Goal: Navigation & Orientation: Find specific page/section

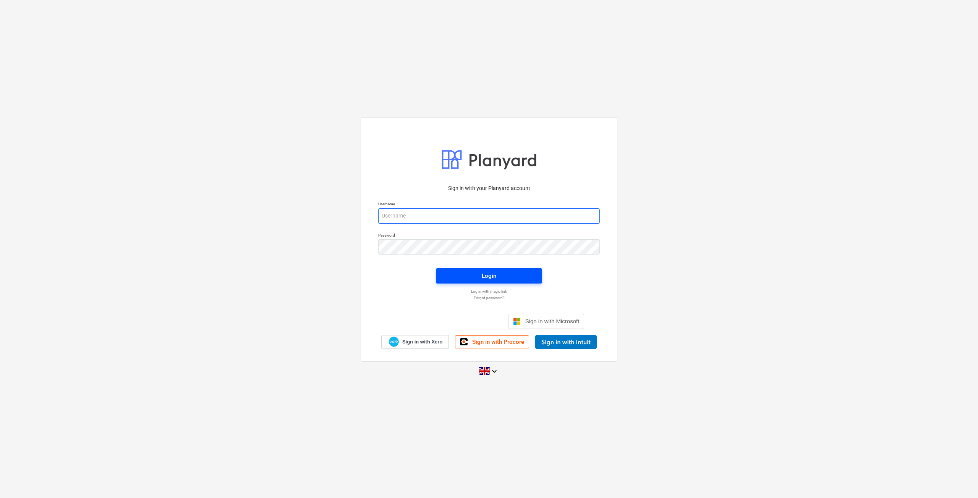
type input "[EMAIL_ADDRESS][DOMAIN_NAME]"
click at [455, 274] on span "Login" at bounding box center [489, 276] width 88 height 10
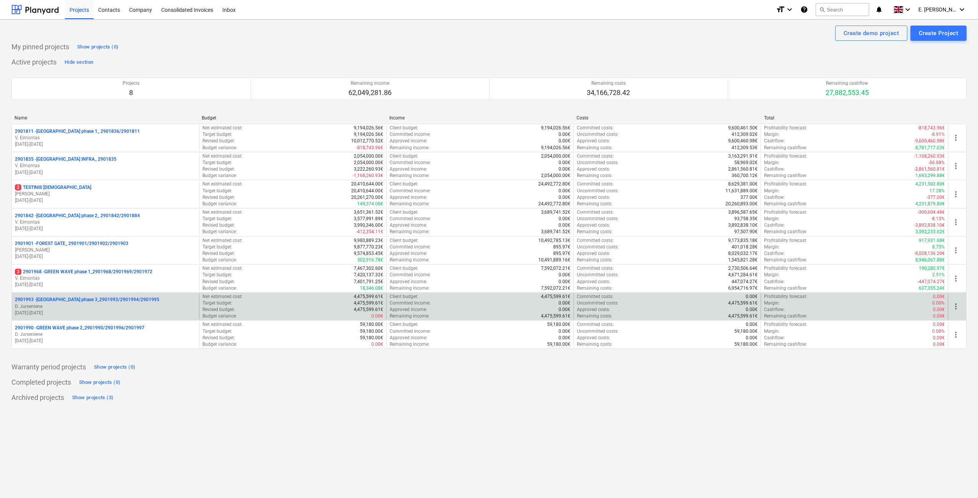
click at [97, 300] on p "2901993 - [GEOGRAPHIC_DATA] phase 3_2901993/2901994/2901995" at bounding box center [87, 300] width 144 height 6
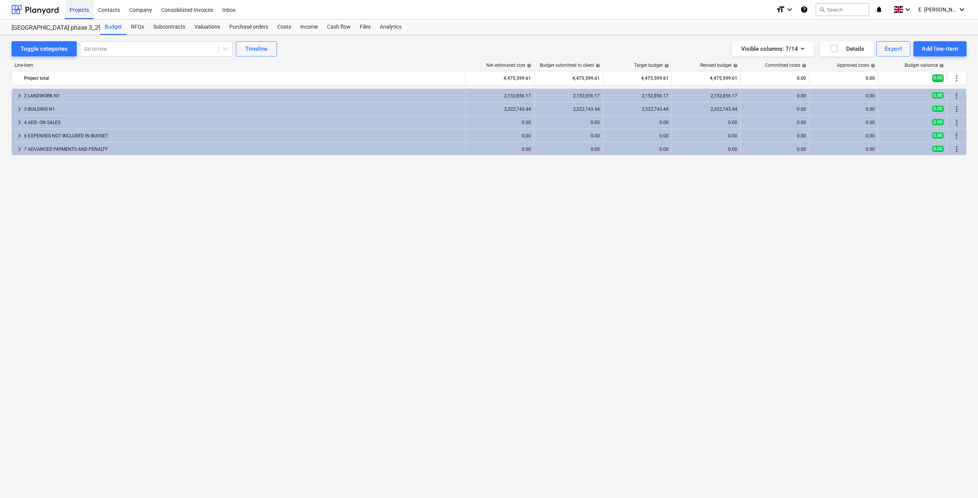
click at [85, 15] on div "Projects" at bounding box center [79, 9] width 29 height 19
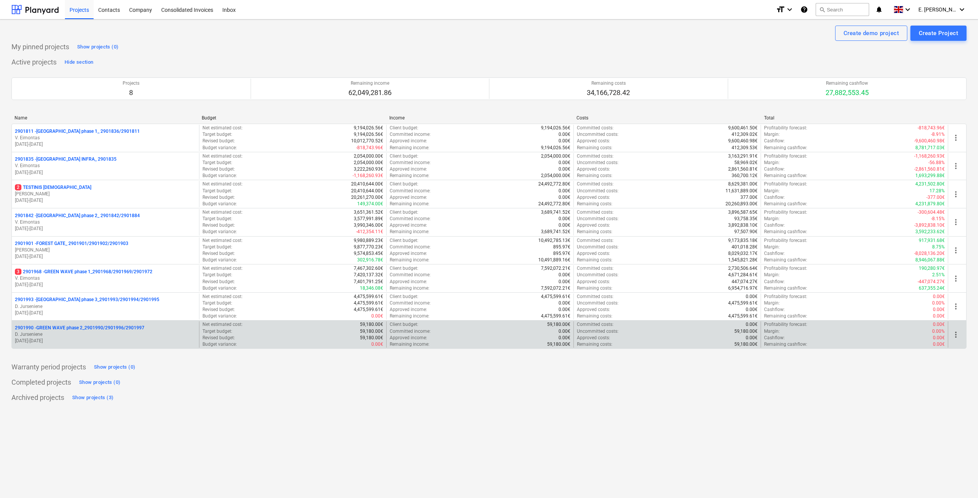
click at [95, 330] on p "2901990 - GREEN WAVE phase 2_2901990/2901996/2901997" at bounding box center [79, 328] width 129 height 6
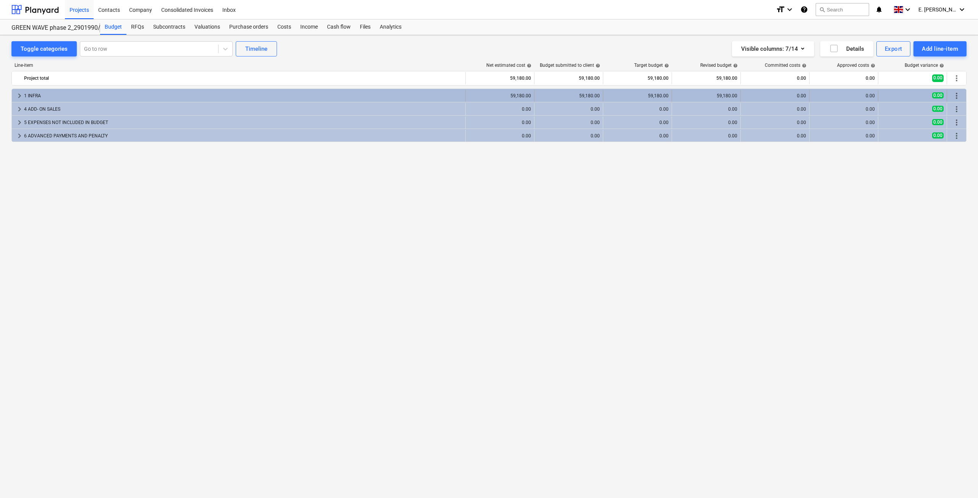
click at [67, 99] on div "1 INFRA" at bounding box center [243, 96] width 438 height 12
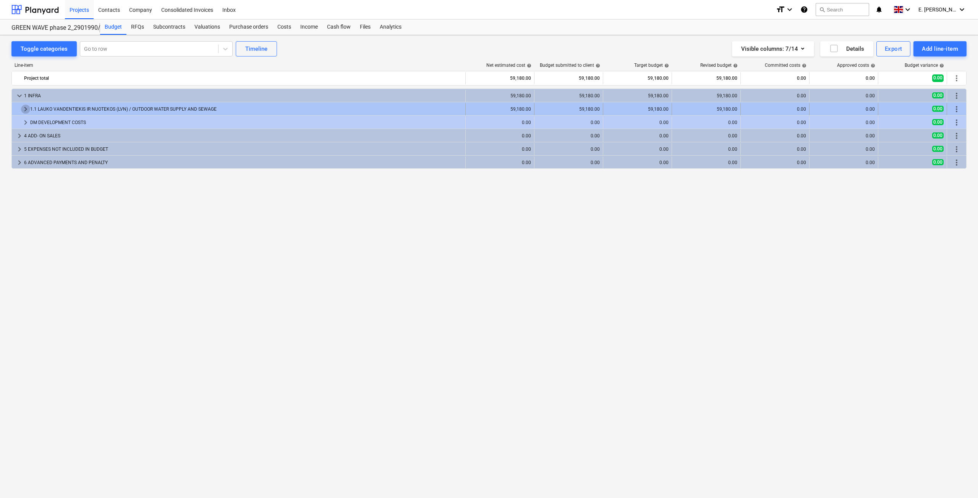
click at [25, 108] on span "keyboard_arrow_right" at bounding box center [25, 109] width 9 height 9
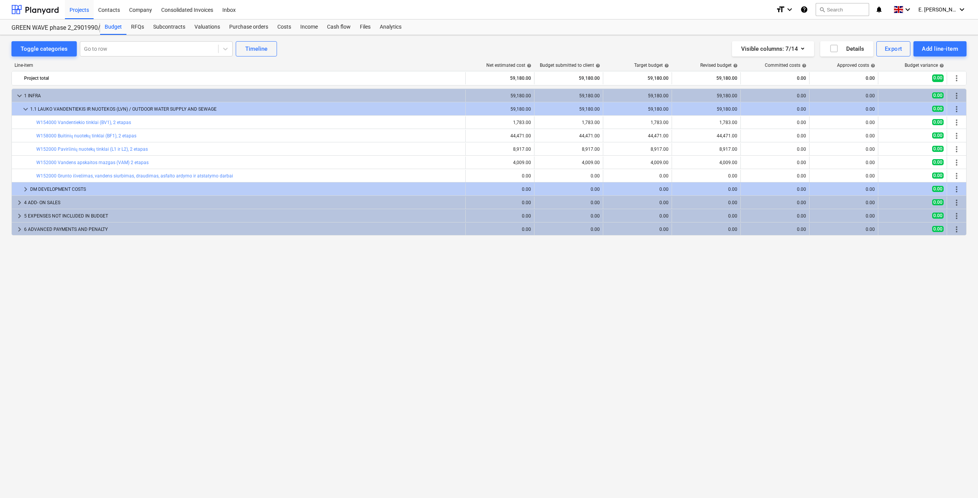
click at [25, 108] on span "keyboard_arrow_down" at bounding box center [25, 109] width 9 height 9
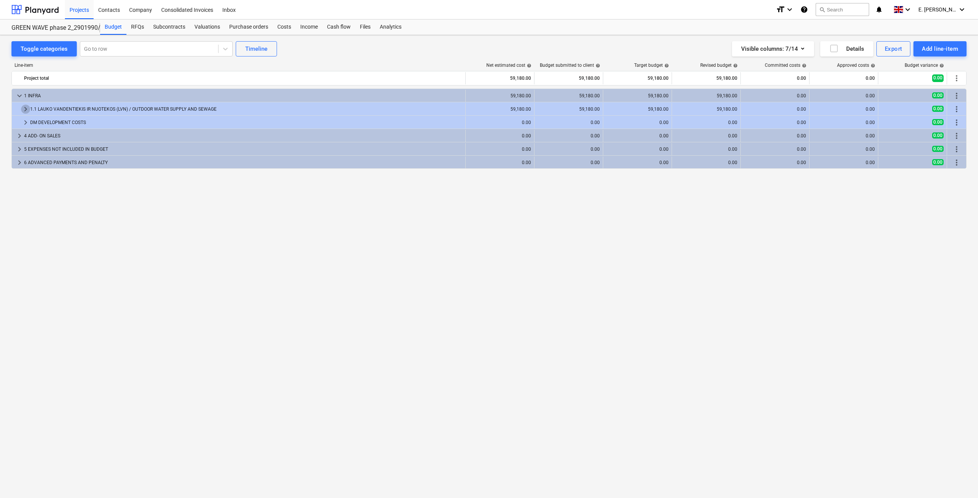
click at [25, 108] on span "keyboard_arrow_right" at bounding box center [25, 109] width 9 height 9
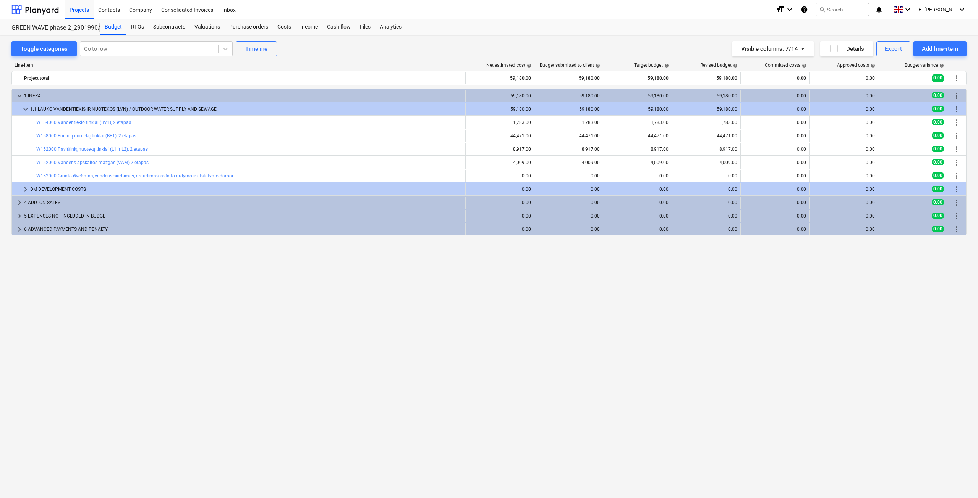
click at [25, 108] on span "keyboard_arrow_down" at bounding box center [25, 109] width 9 height 9
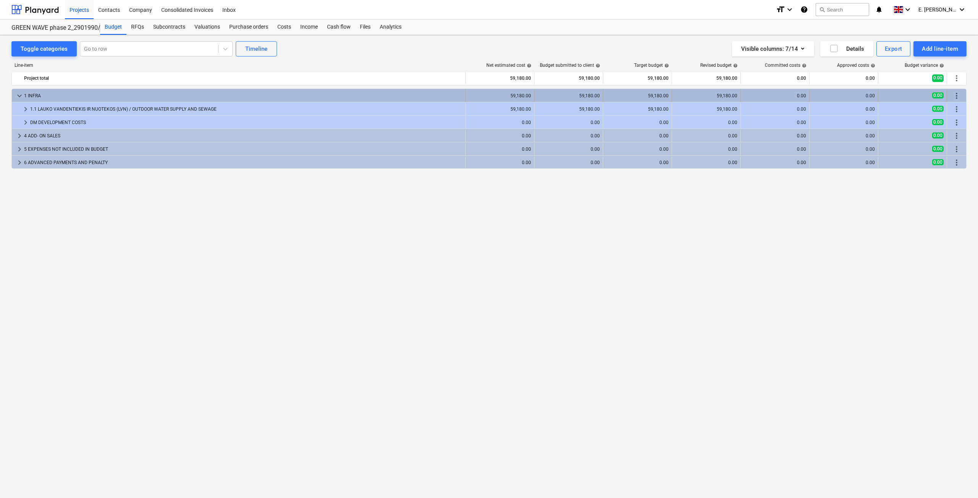
click at [18, 94] on span "keyboard_arrow_down" at bounding box center [19, 95] width 9 height 9
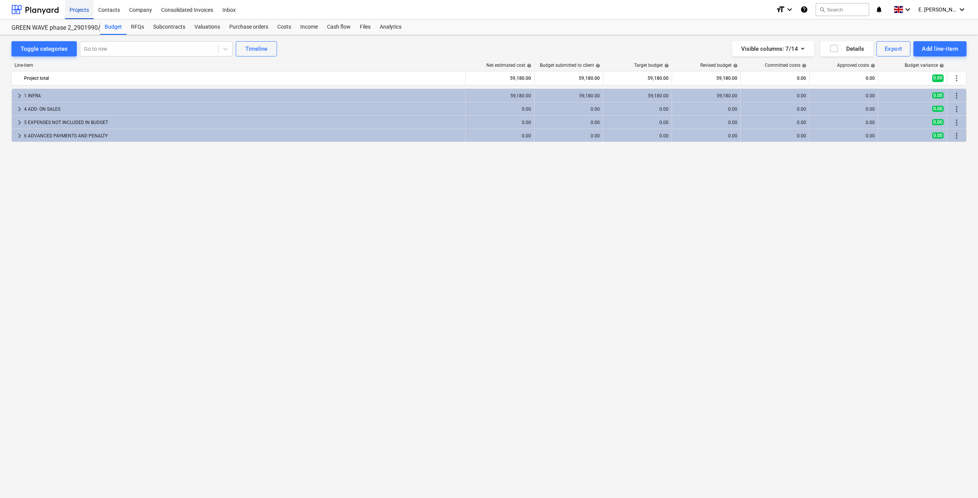
click at [74, 10] on div "Projects" at bounding box center [79, 9] width 29 height 19
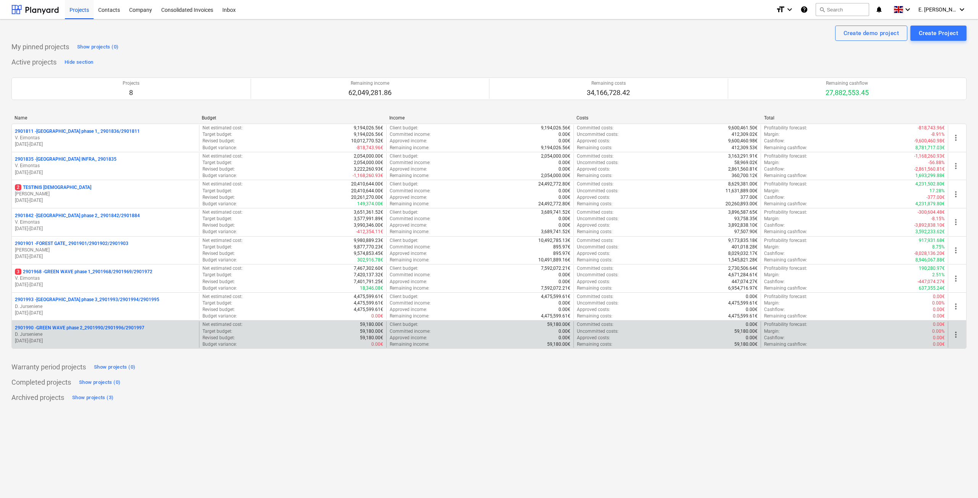
click at [99, 326] on p "2901990 - GREEN WAVE phase 2_2901990/2901996/2901997" at bounding box center [79, 328] width 129 height 6
